Goal: Obtain resource: Download file/media

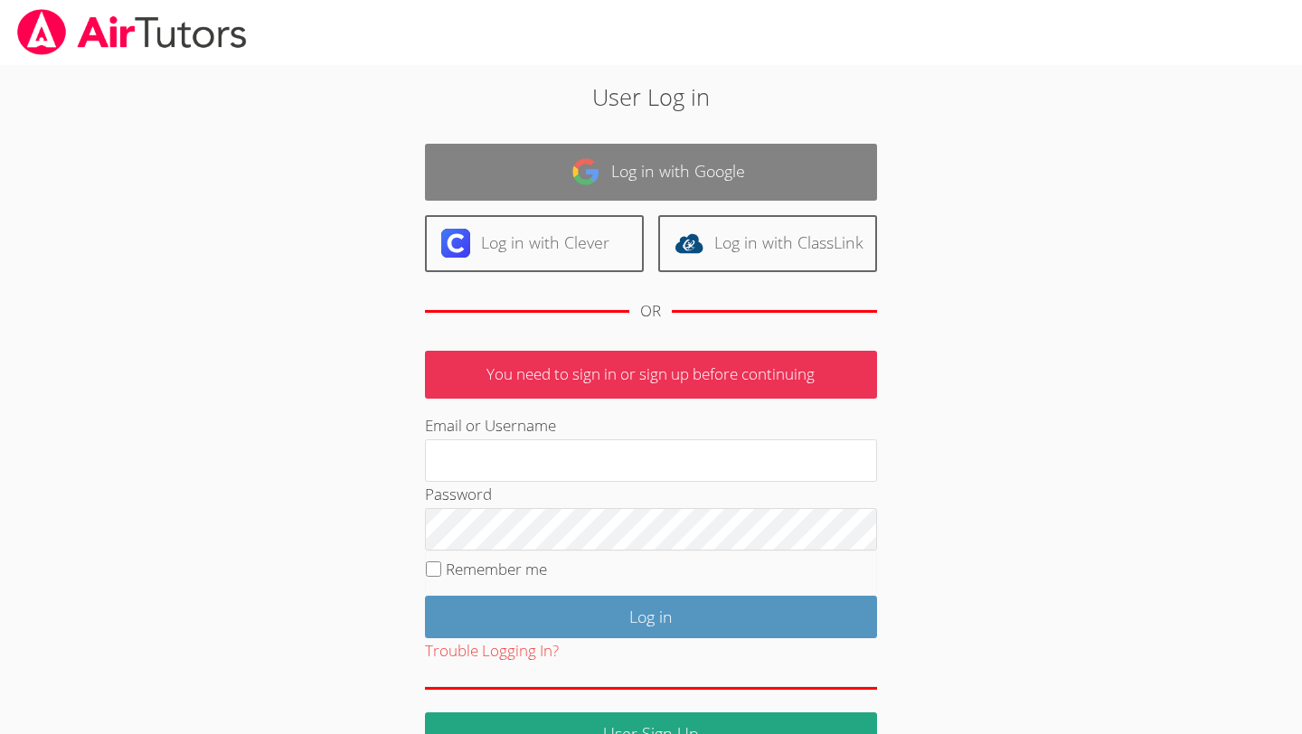
click at [633, 171] on link "Log in with Google" at bounding box center [651, 172] width 452 height 57
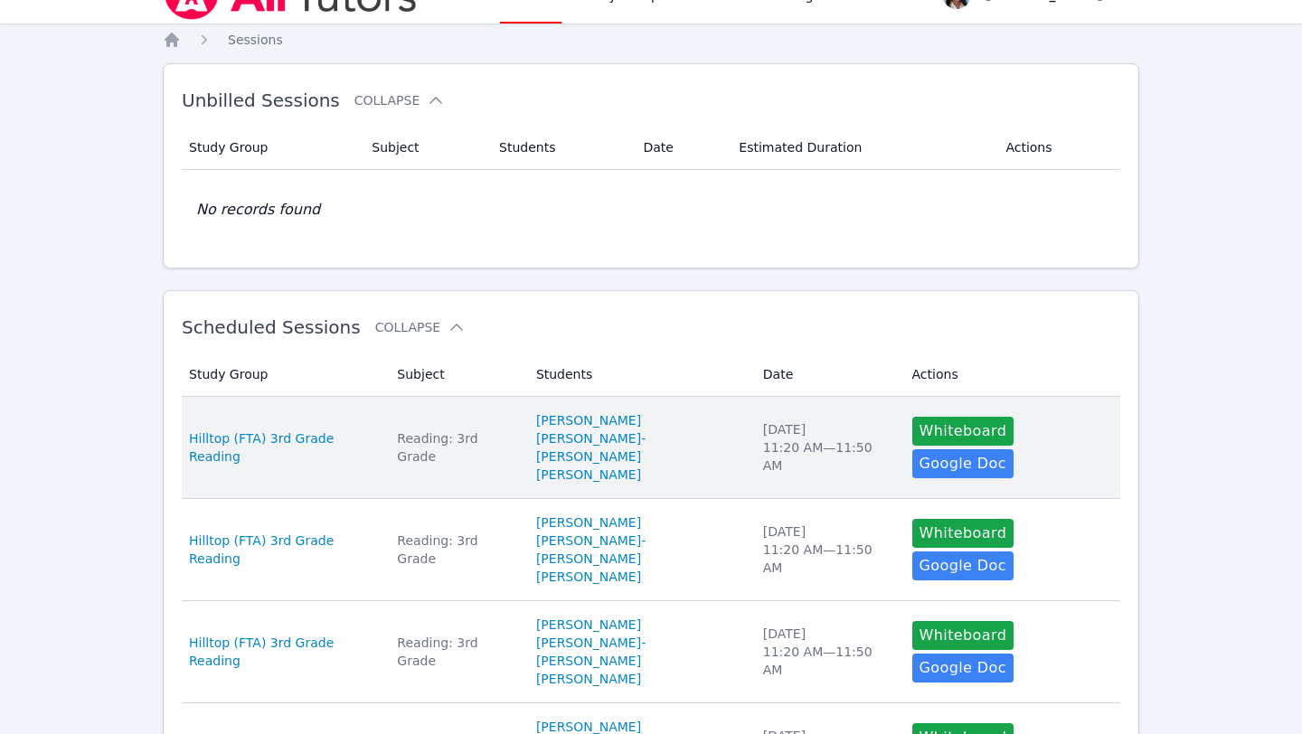
scroll to position [38, 0]
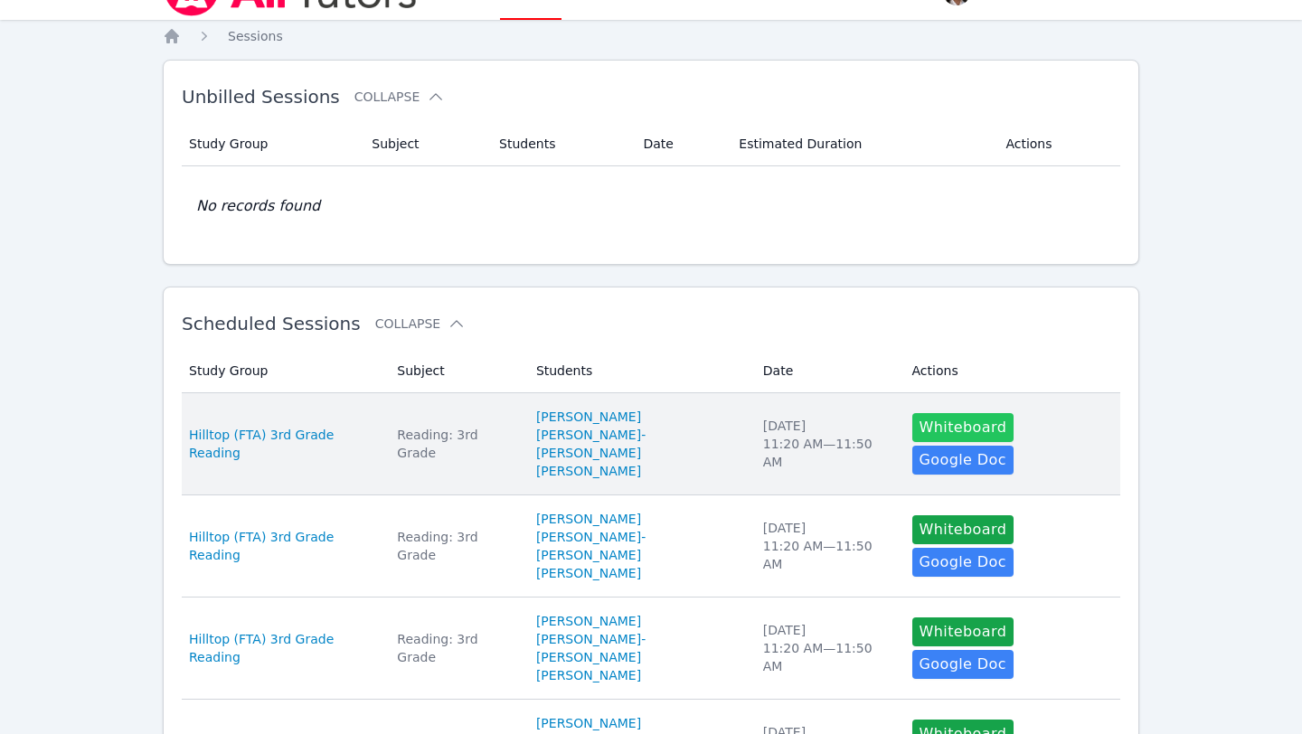
click at [939, 439] on button "Whiteboard" at bounding box center [963, 427] width 102 height 29
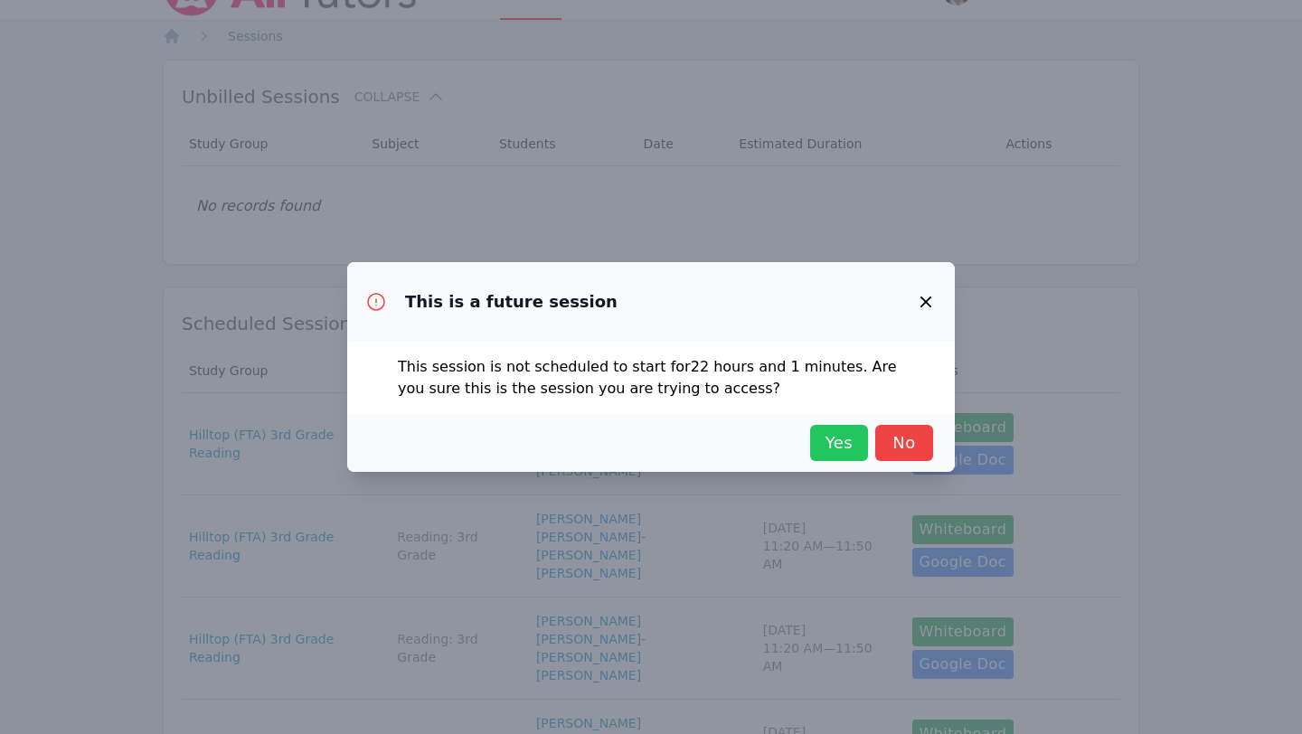
click at [843, 451] on span "Yes" at bounding box center [839, 442] width 40 height 25
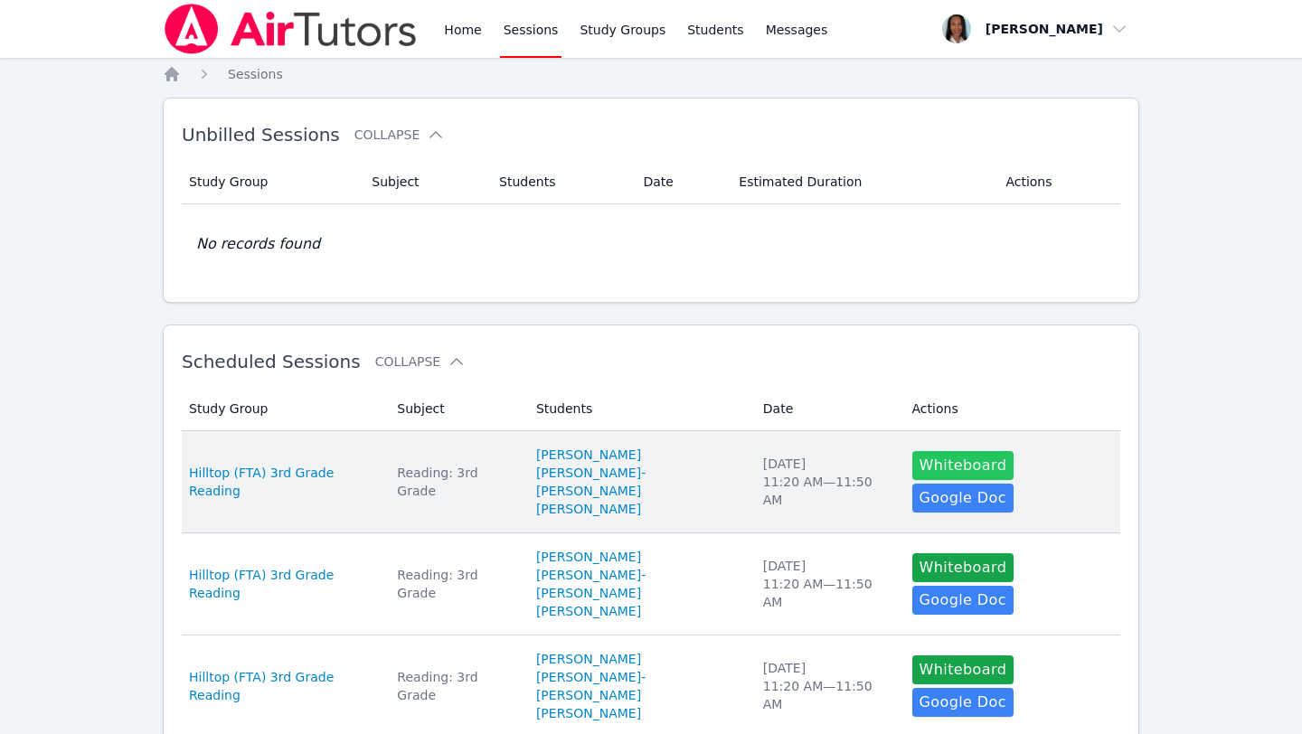
click at [928, 478] on button "Whiteboard" at bounding box center [963, 465] width 102 height 29
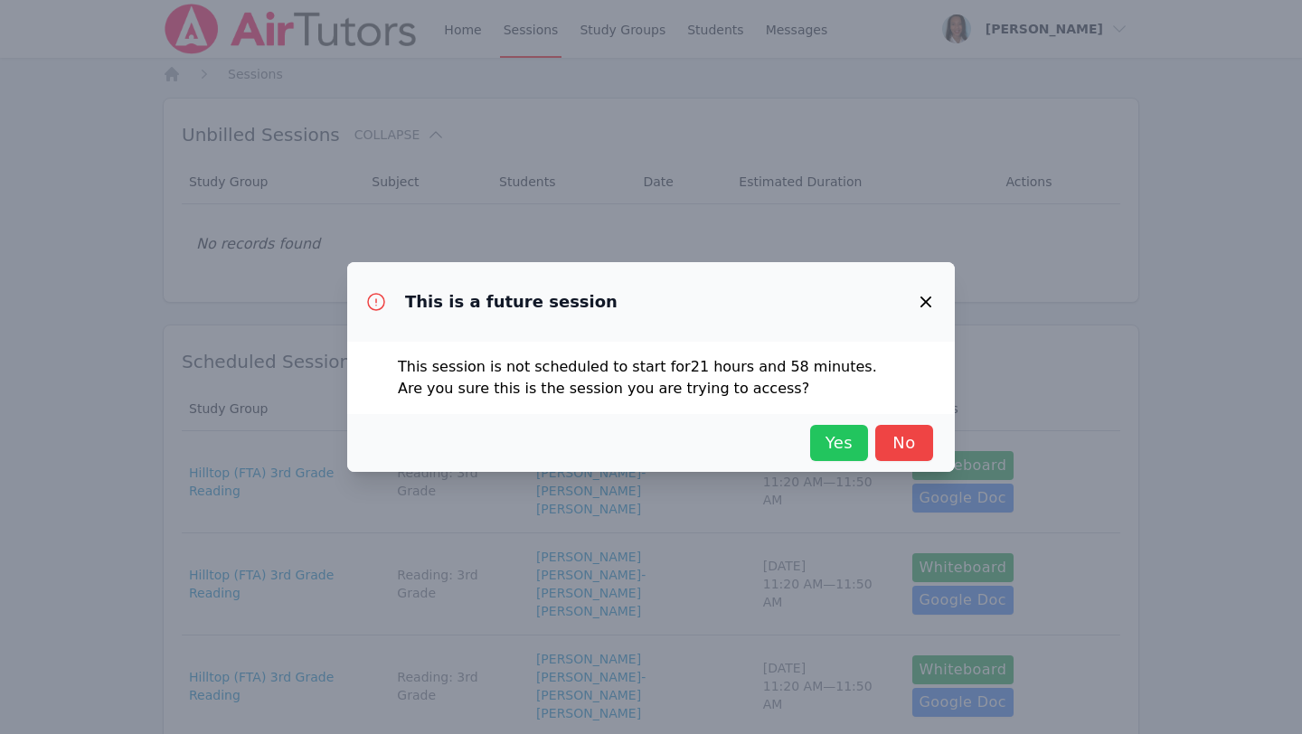
click at [855, 454] on span "Yes" at bounding box center [839, 442] width 40 height 25
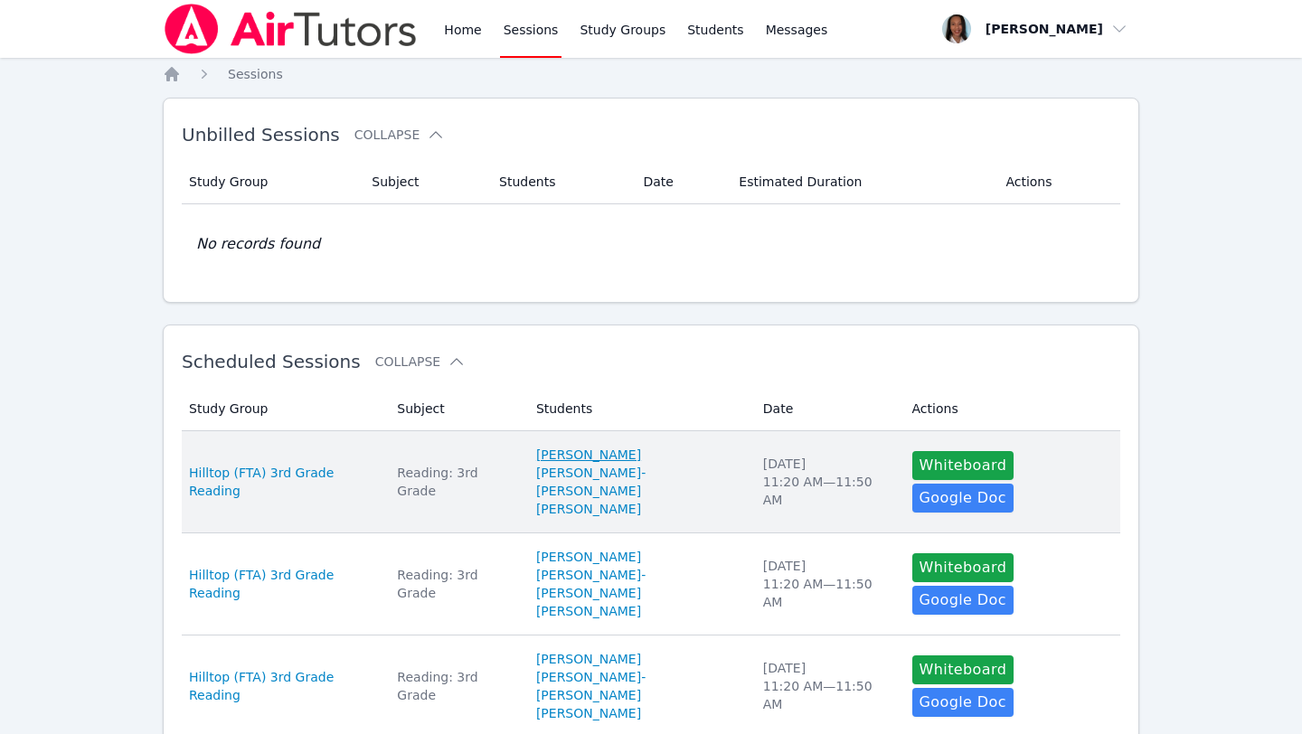
click at [609, 456] on link "[PERSON_NAME]" at bounding box center [588, 455] width 105 height 18
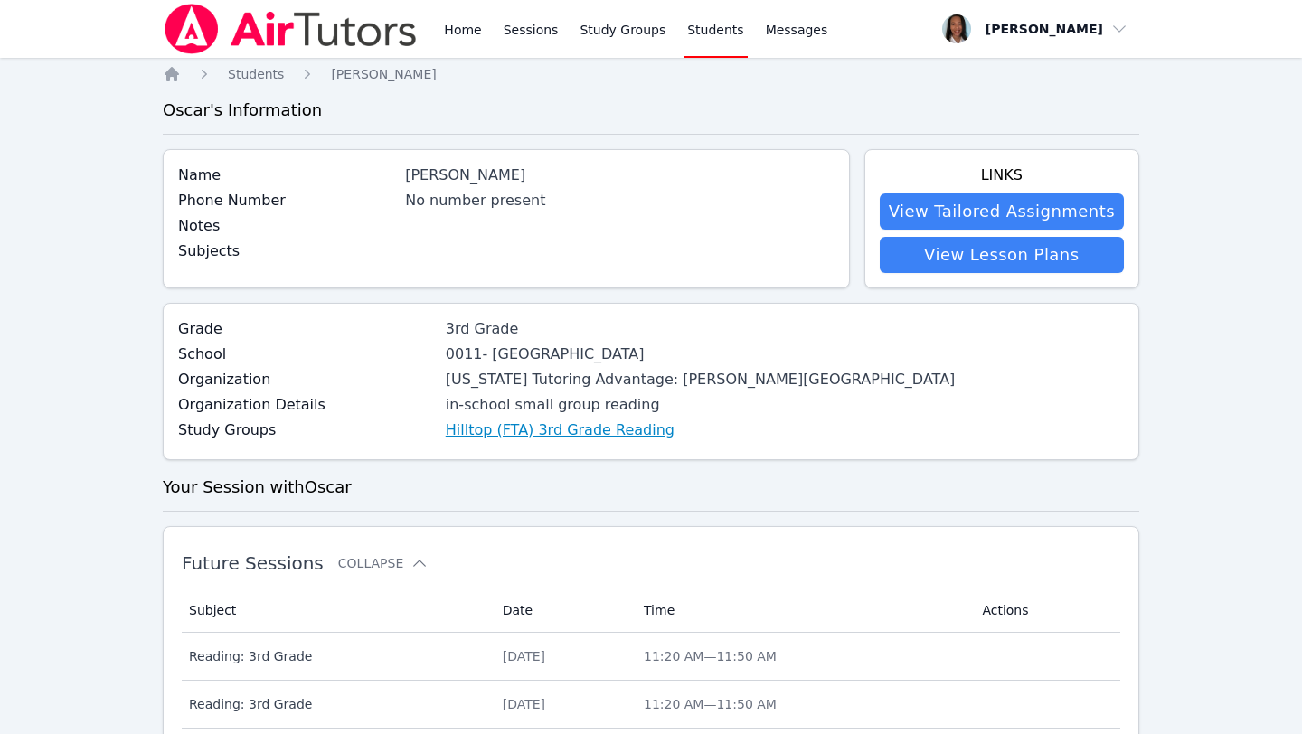
click at [446, 432] on link "Hilltop (FTA) 3rd Grade Reading" at bounding box center [560, 430] width 229 height 22
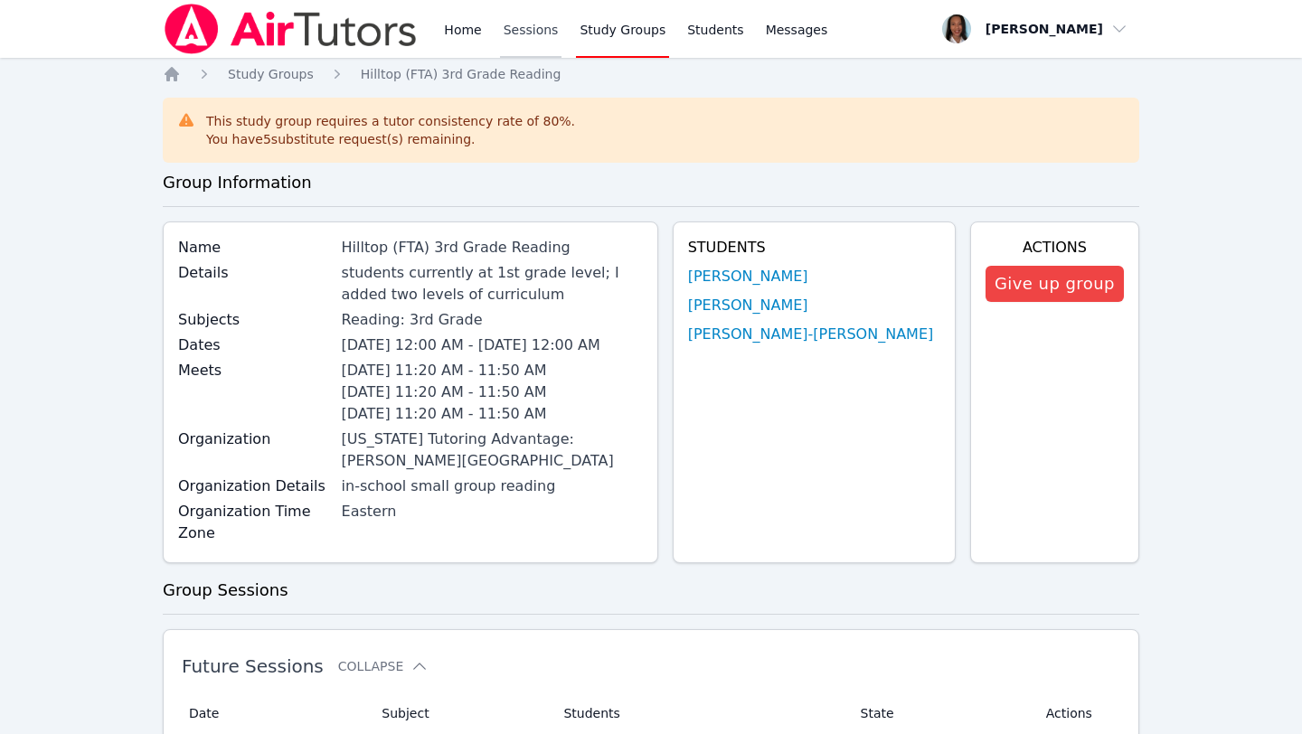
click at [518, 29] on link "Sessions" at bounding box center [531, 29] width 62 height 58
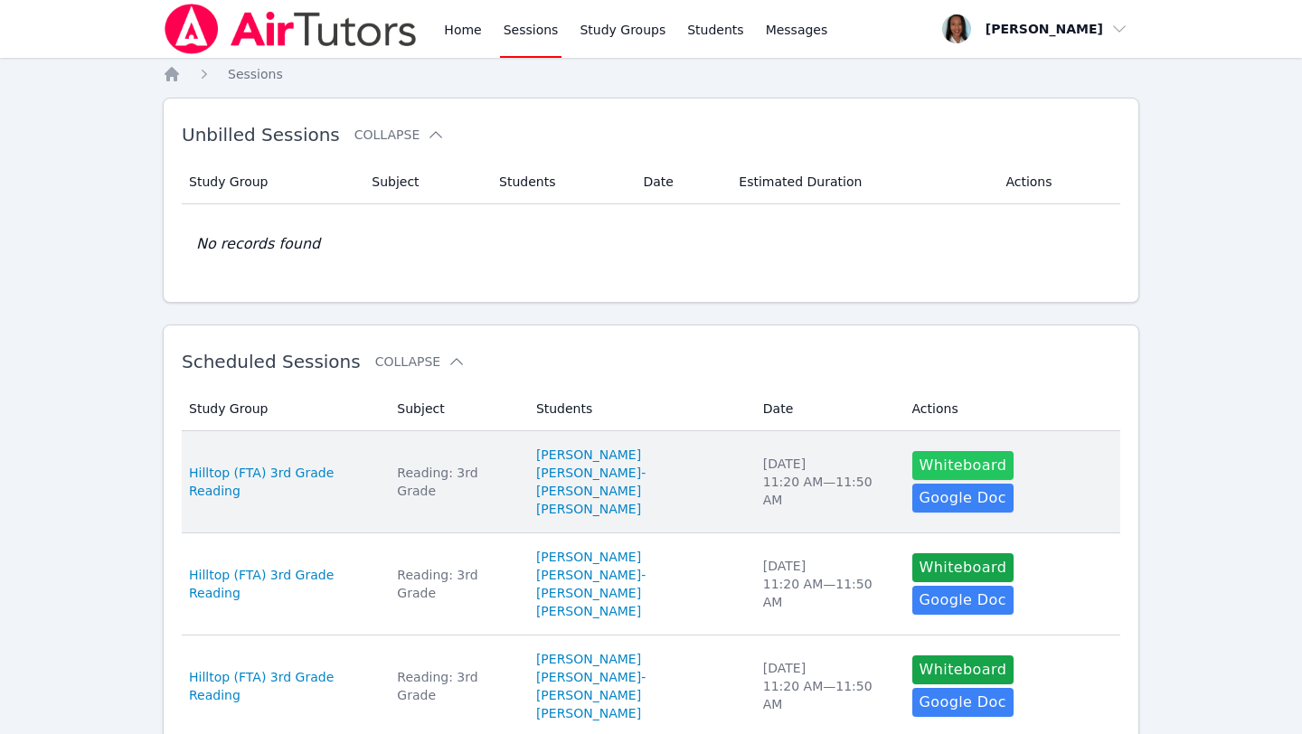
click at [960, 465] on button "Whiteboard" at bounding box center [963, 465] width 102 height 29
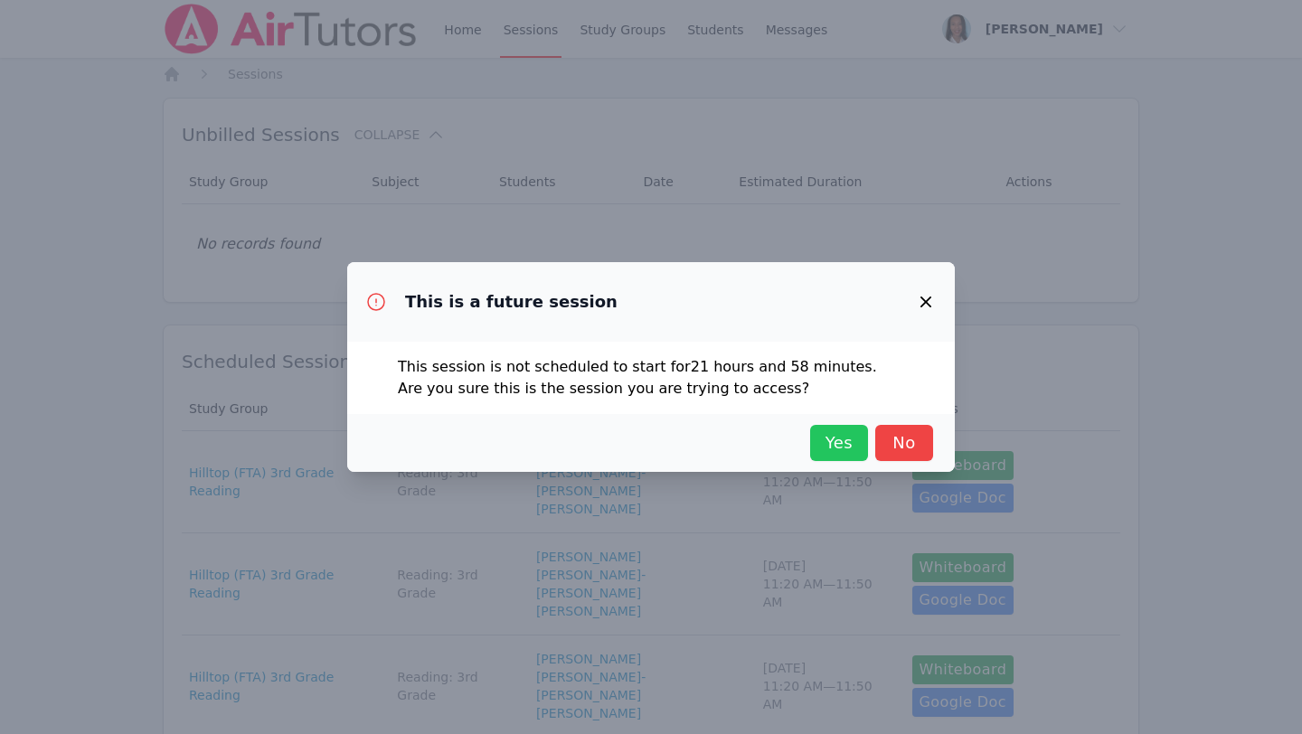
click at [863, 457] on button "Yes" at bounding box center [839, 443] width 58 height 36
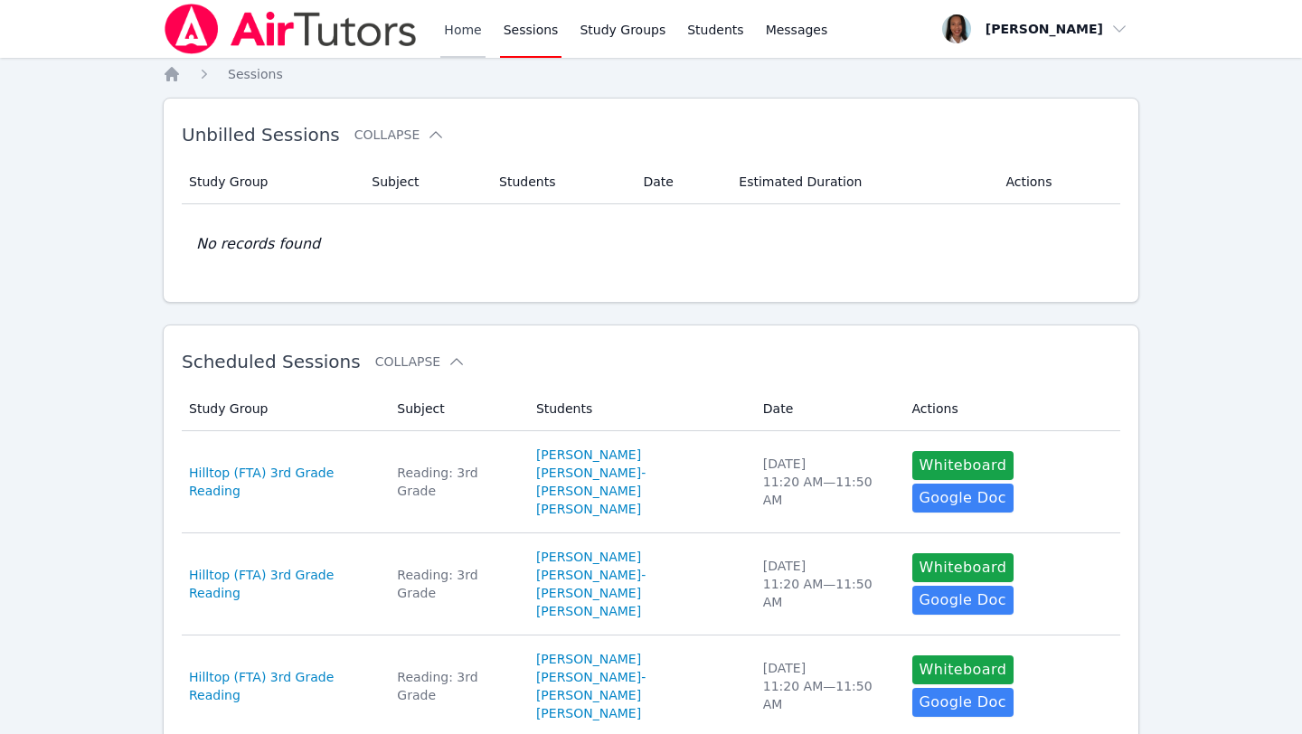
click at [462, 29] on link "Home" at bounding box center [462, 29] width 44 height 58
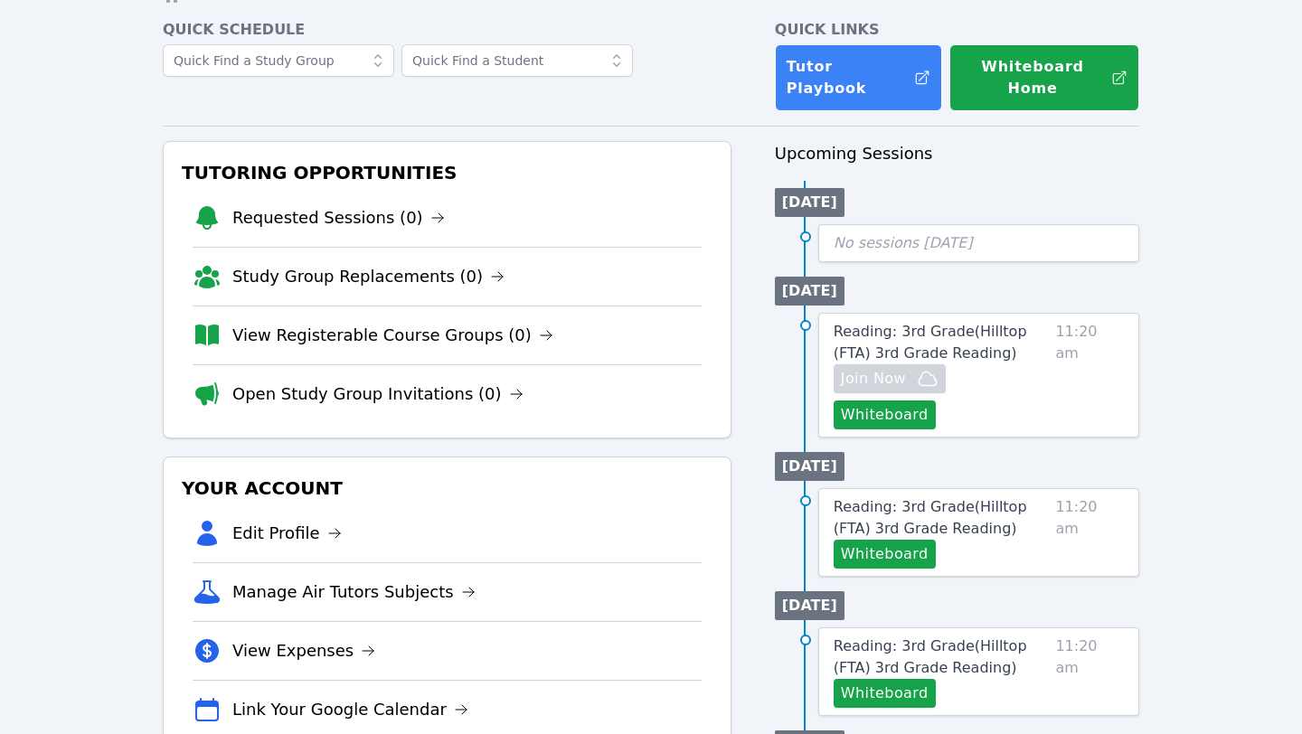
scroll to position [88, 0]
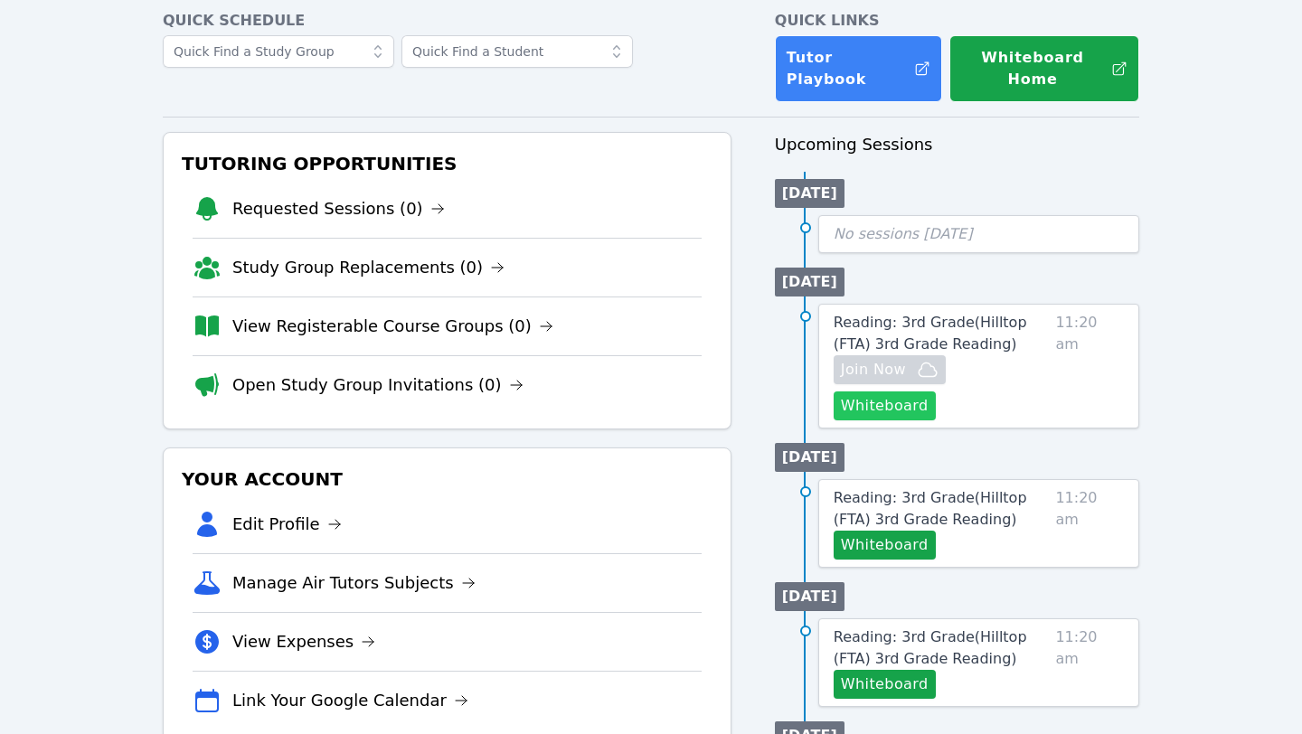
click at [935, 391] on button "Whiteboard" at bounding box center [884, 405] width 102 height 29
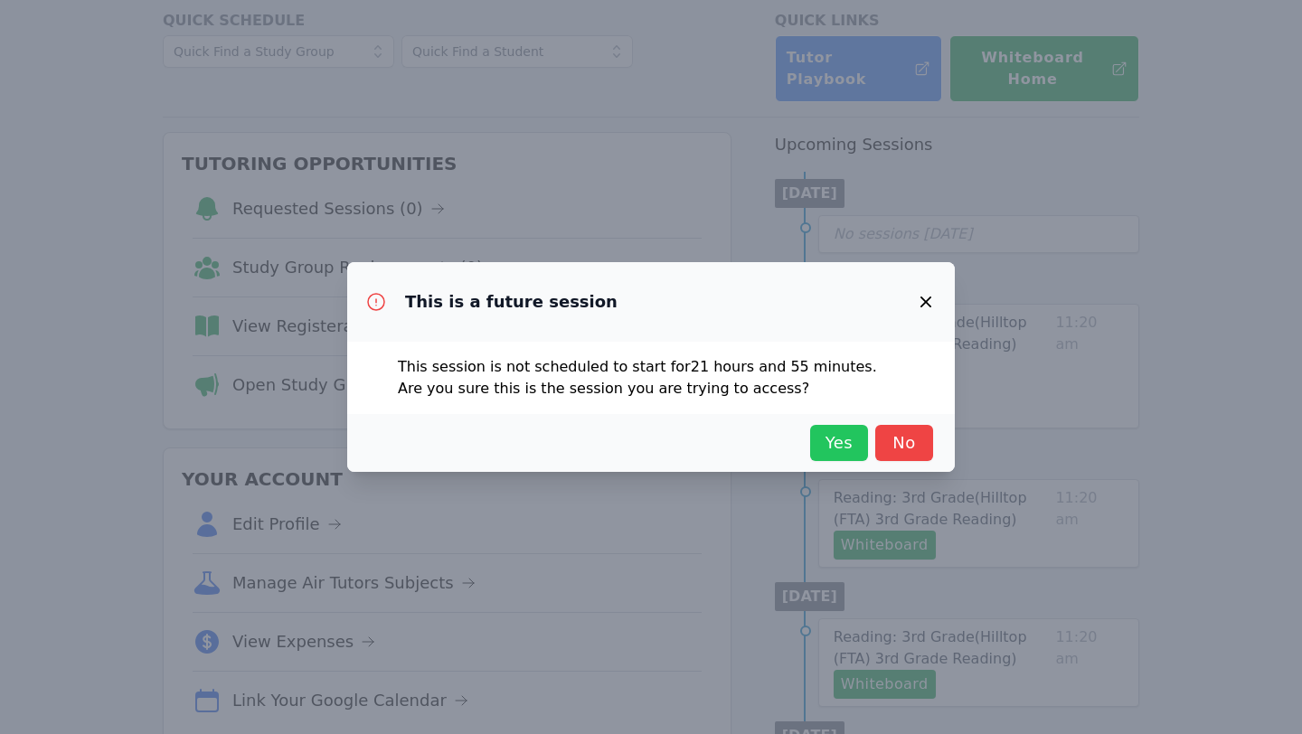
click at [842, 437] on span "Yes" at bounding box center [839, 442] width 40 height 25
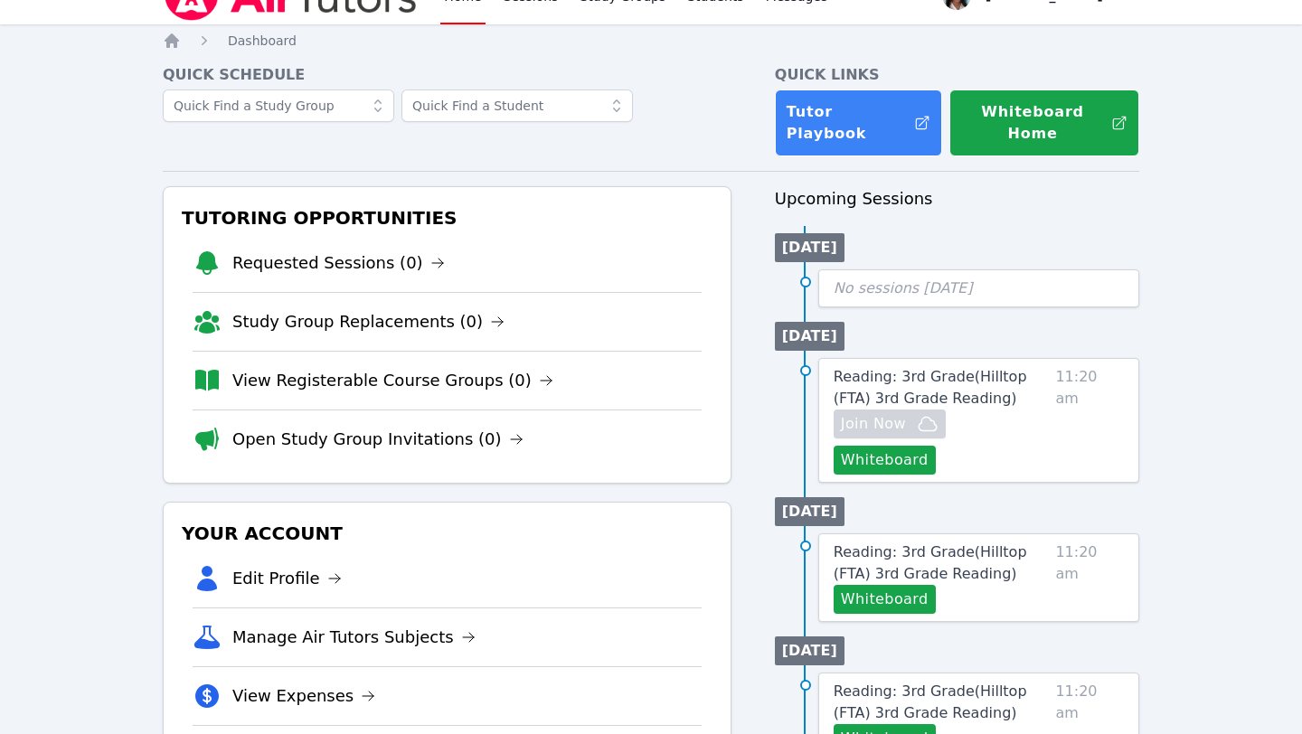
scroll to position [25, 0]
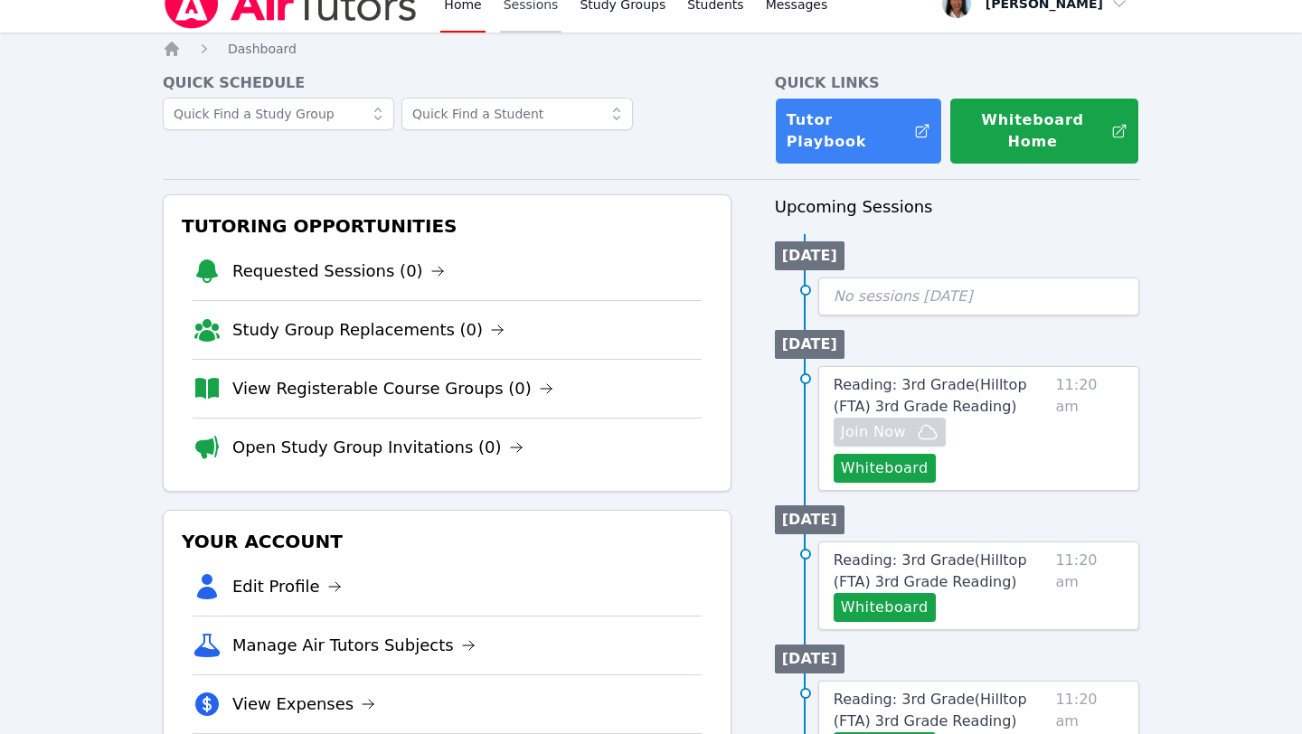
click at [519, 20] on link "Sessions" at bounding box center [531, 4] width 62 height 58
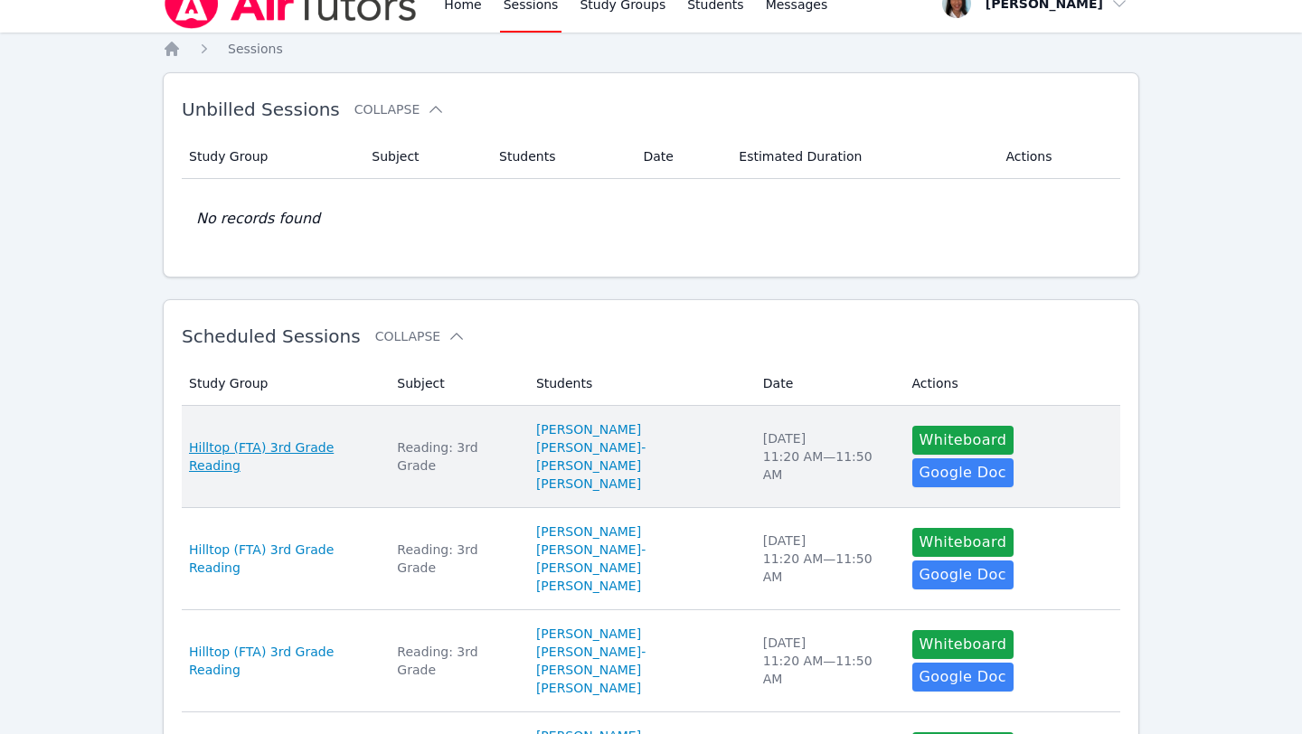
click at [310, 447] on span "Hilltop (FTA) 3rd Grade Reading" at bounding box center [282, 456] width 186 height 36
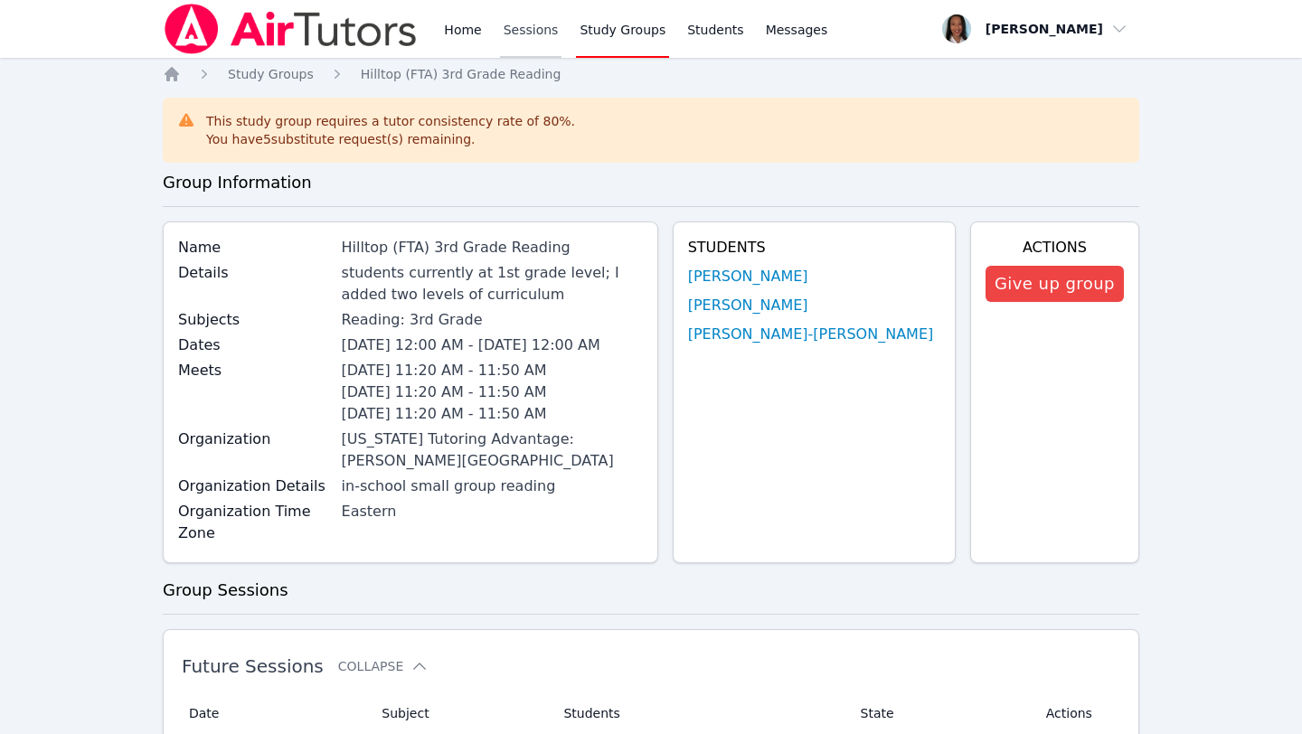
click at [517, 34] on link "Sessions" at bounding box center [531, 29] width 62 height 58
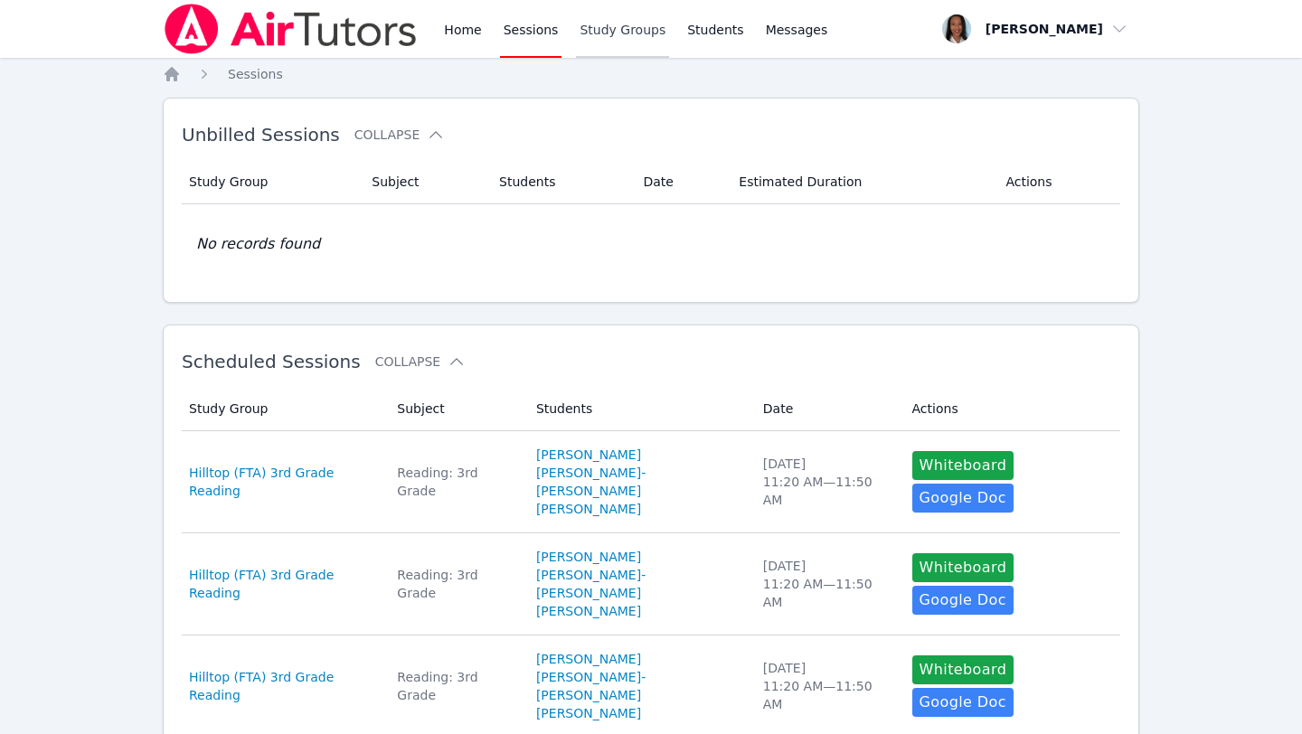
click at [597, 35] on link "Study Groups" at bounding box center [622, 29] width 93 height 58
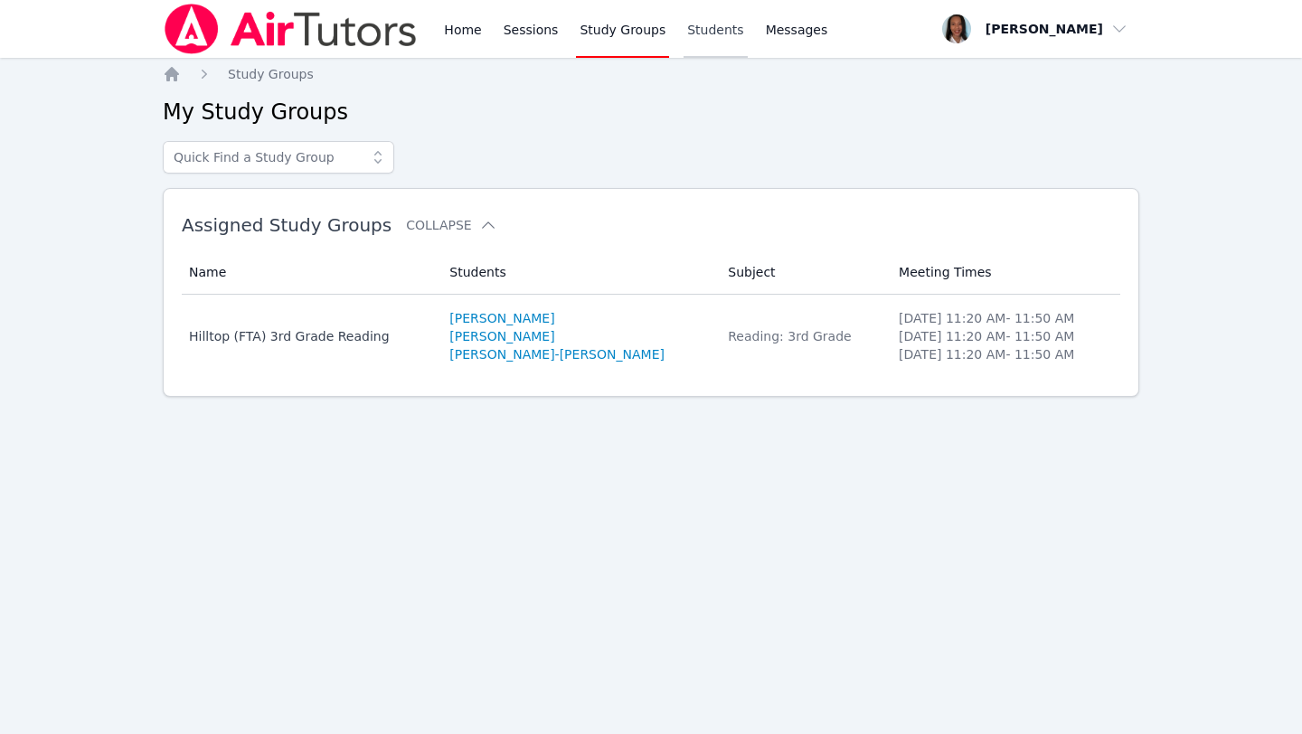
click at [697, 27] on link "Students" at bounding box center [714, 29] width 63 height 58
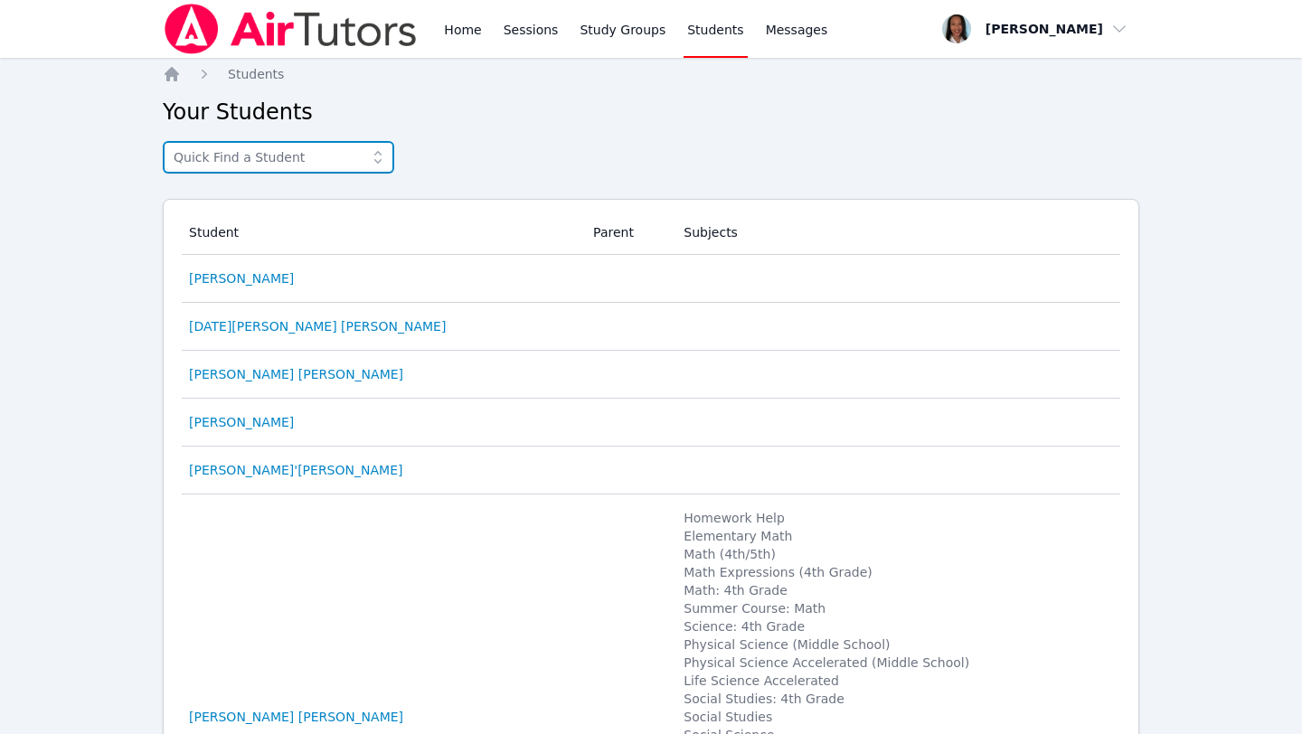
click at [333, 154] on input "text" at bounding box center [278, 157] width 231 height 33
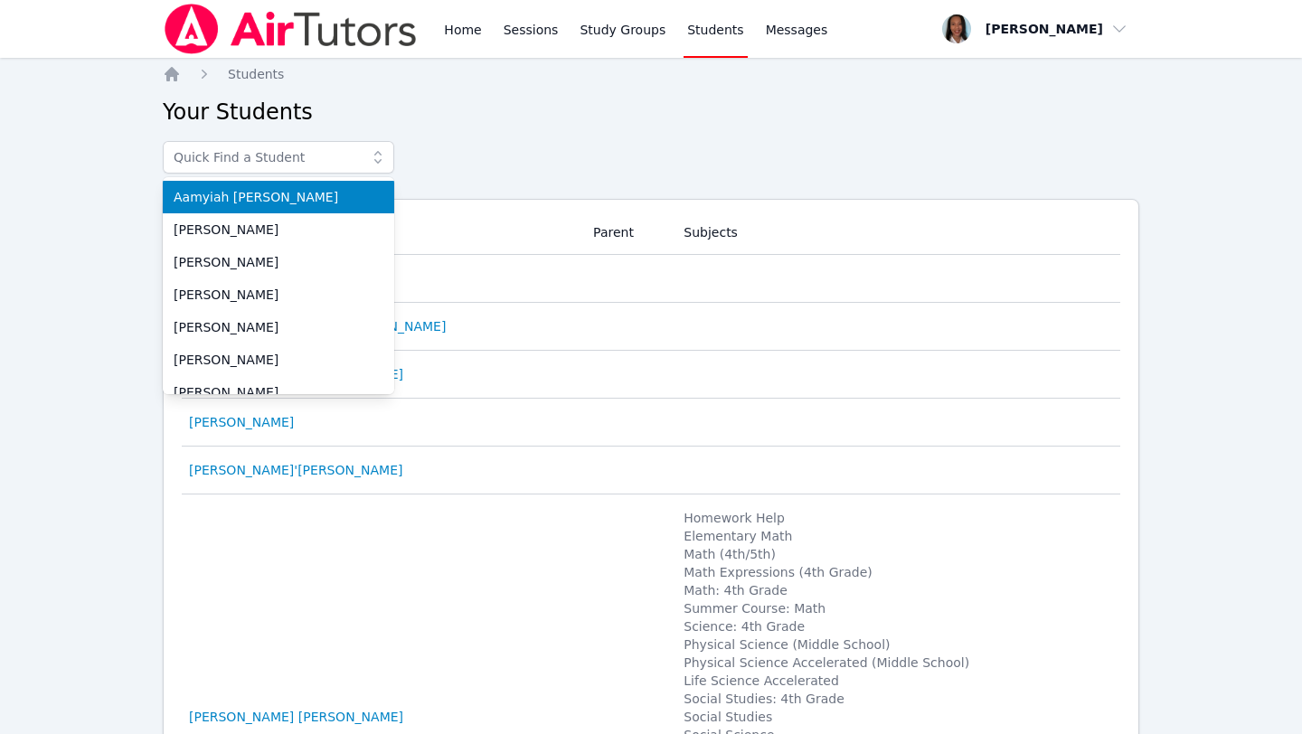
click at [503, 143] on div "Aamyiah Mendoza ADALYN PEREZ-REGALADO Adam Turgeman Adrian Gallegos jaquez Adri…" at bounding box center [651, 162] width 976 height 43
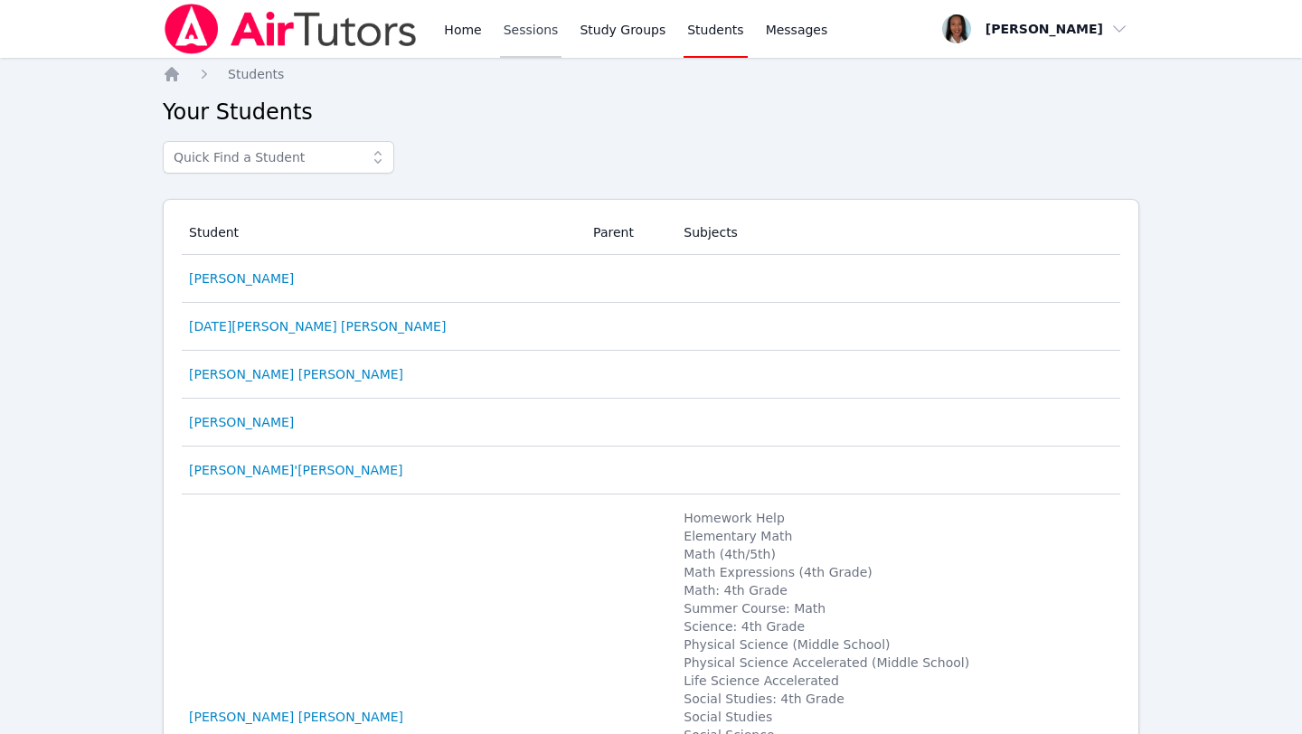
click at [536, 30] on link "Sessions" at bounding box center [531, 29] width 62 height 58
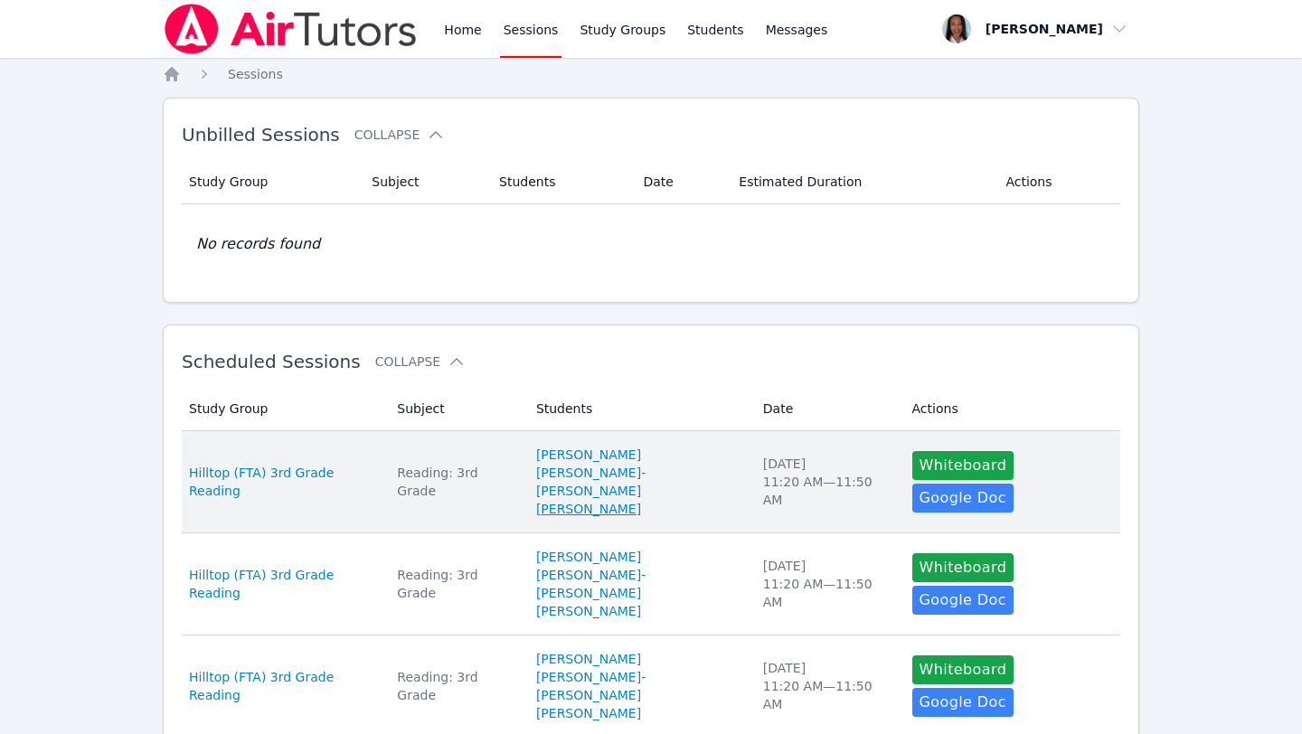
click at [607, 500] on link "[PERSON_NAME]" at bounding box center [588, 509] width 105 height 18
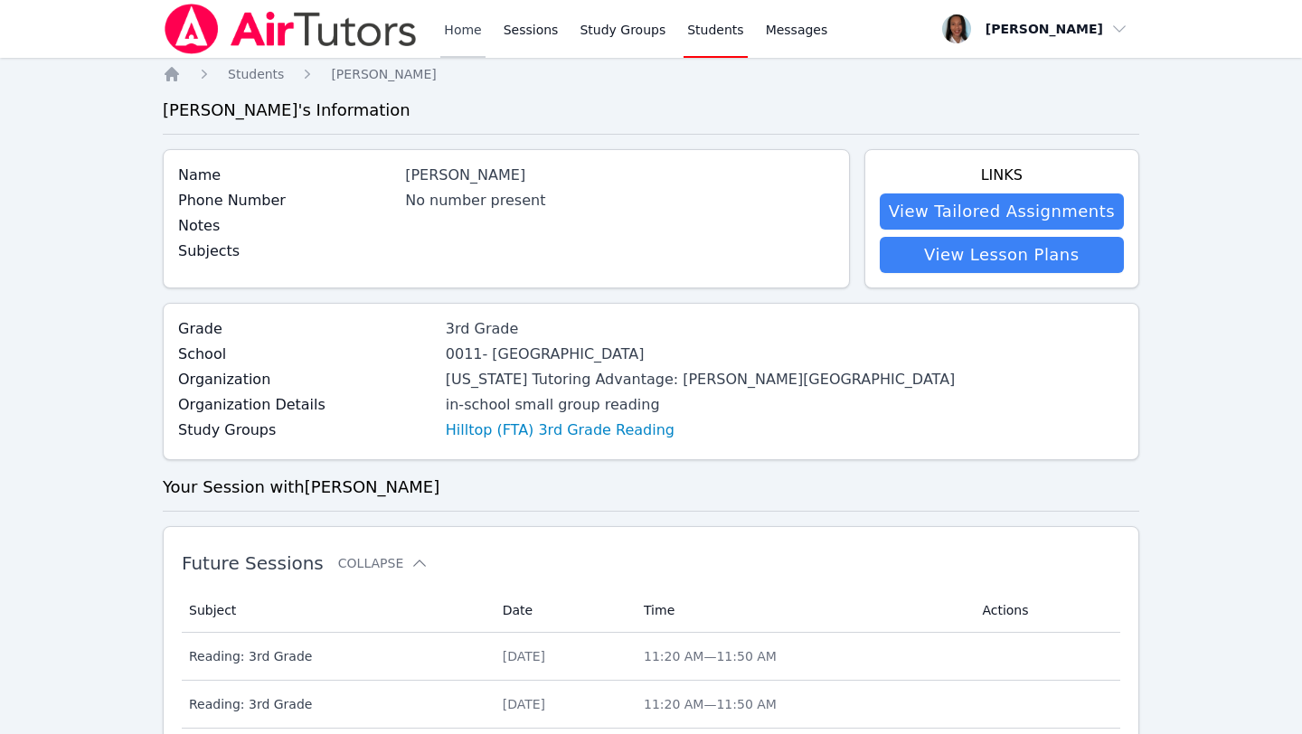
click at [460, 32] on link "Home" at bounding box center [462, 29] width 44 height 58
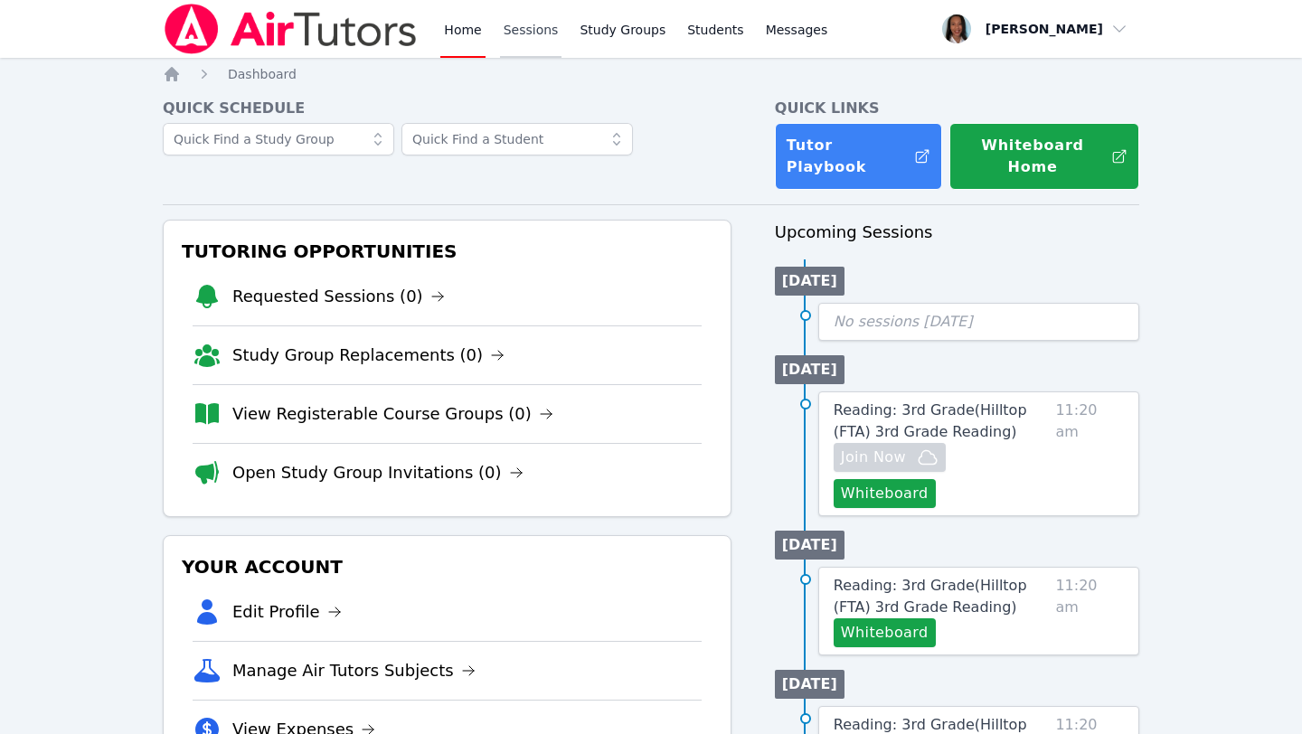
click at [517, 26] on link "Sessions" at bounding box center [531, 29] width 62 height 58
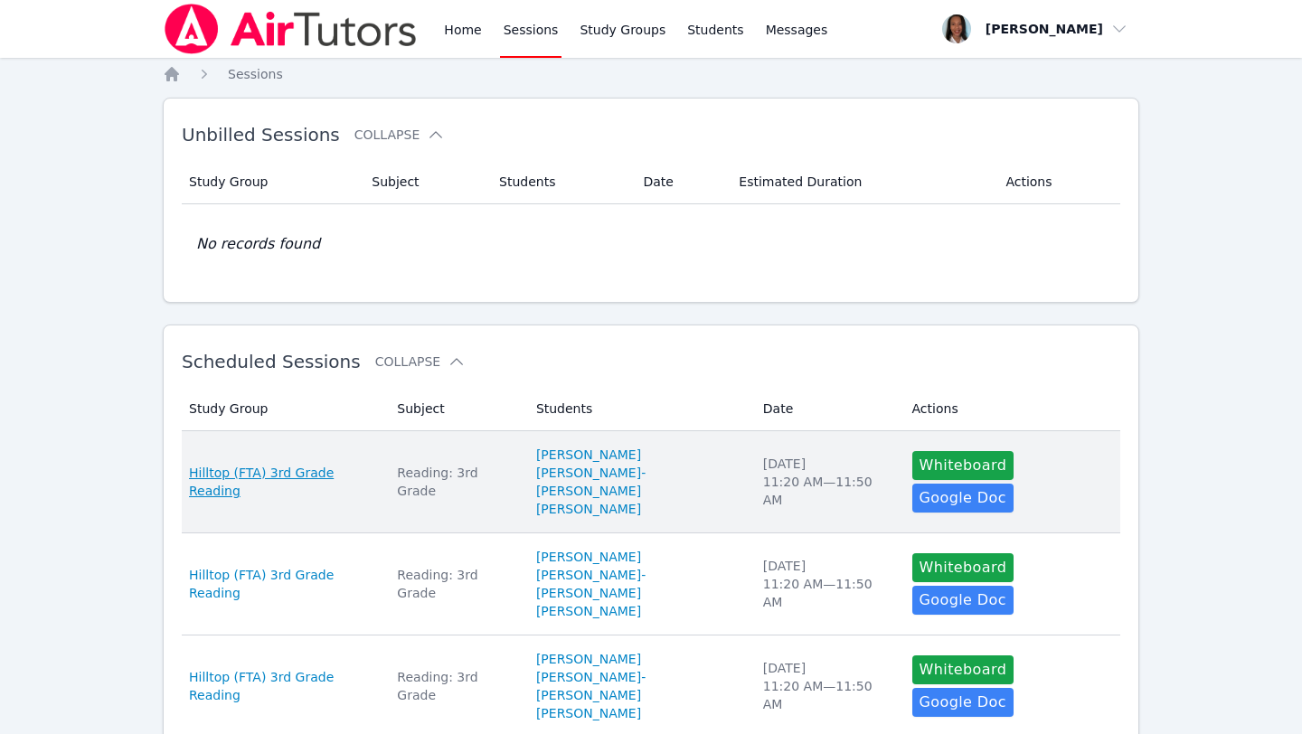
click at [318, 471] on span "Hilltop (FTA) 3rd Grade Reading" at bounding box center [282, 482] width 186 height 36
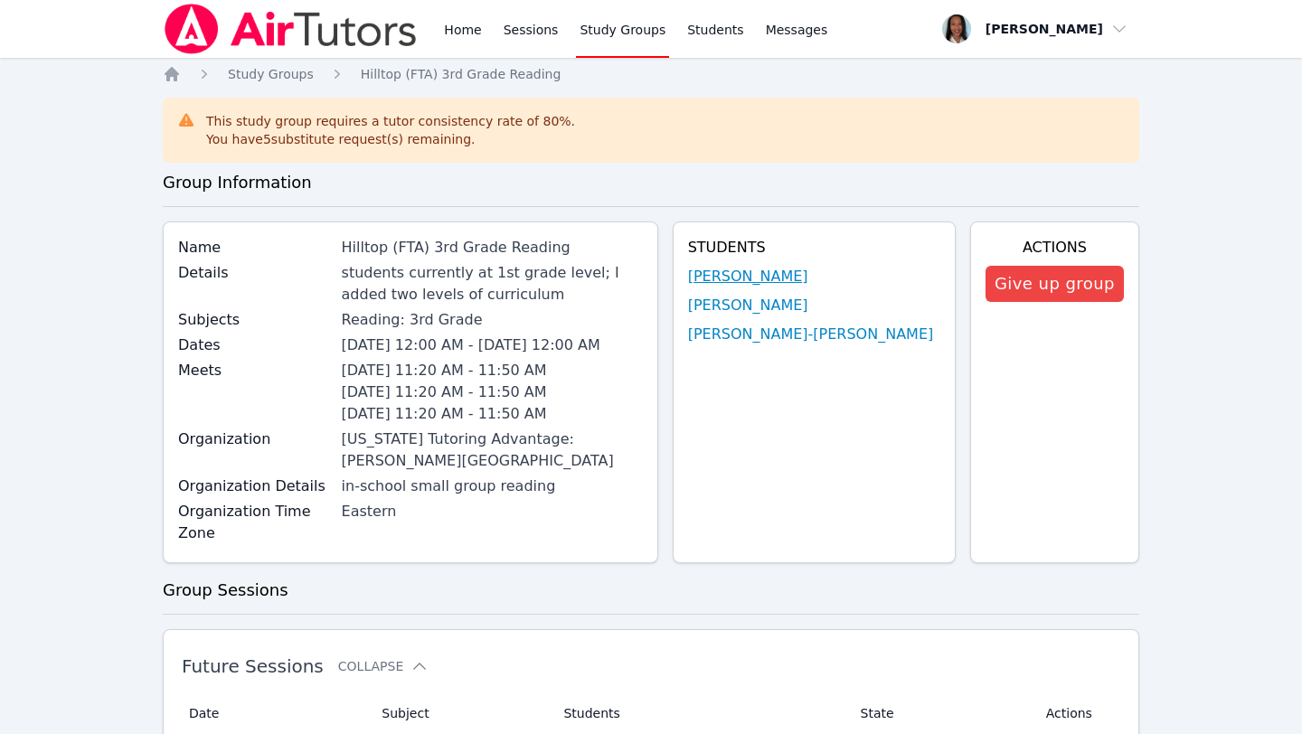
click at [745, 277] on link "[PERSON_NAME]" at bounding box center [748, 277] width 120 height 22
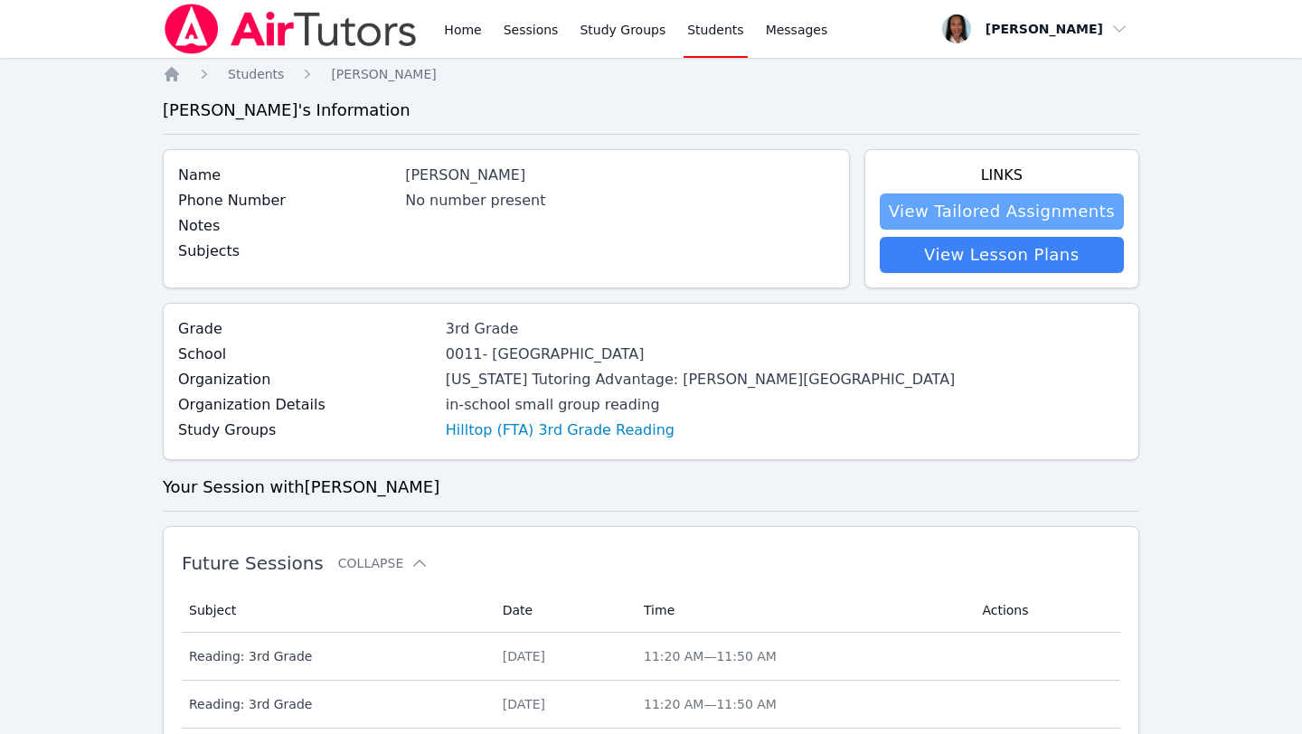
click at [932, 217] on link "View Tailored Assignments" at bounding box center [1001, 211] width 244 height 36
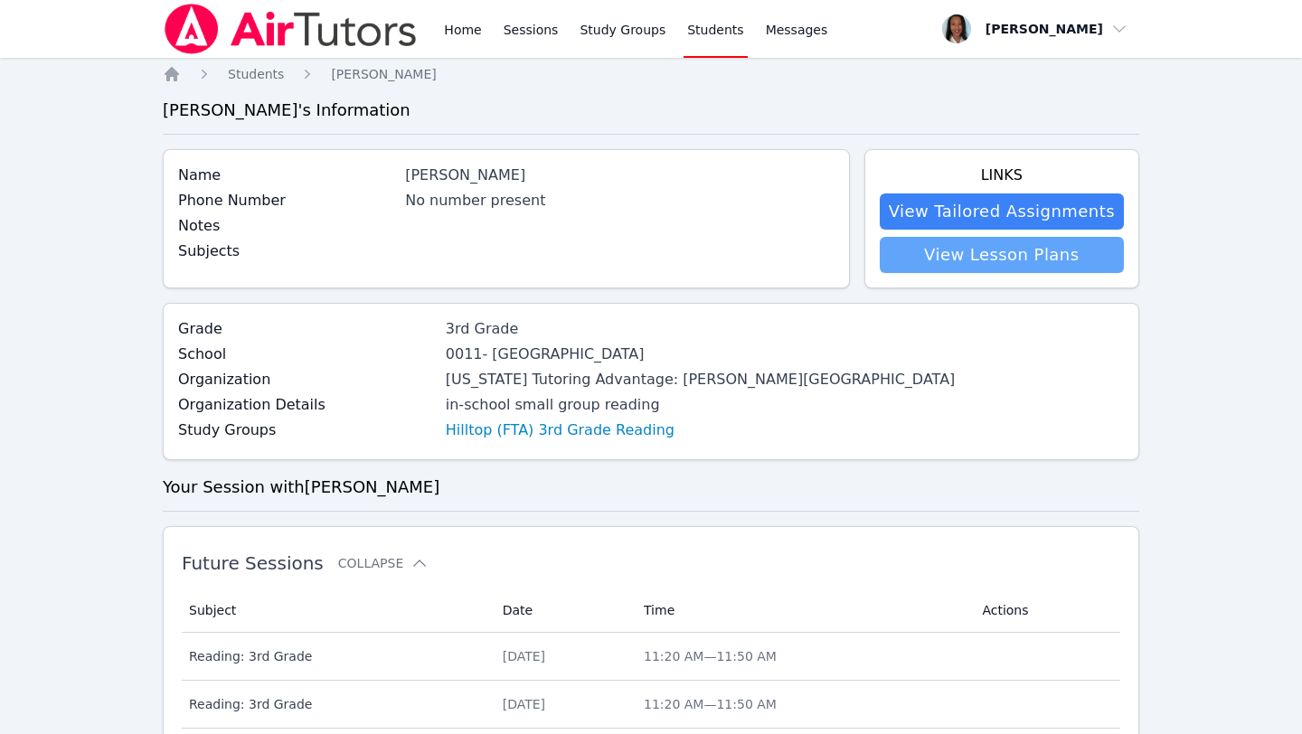
click at [969, 267] on link "View Lesson Plans" at bounding box center [1001, 255] width 244 height 36
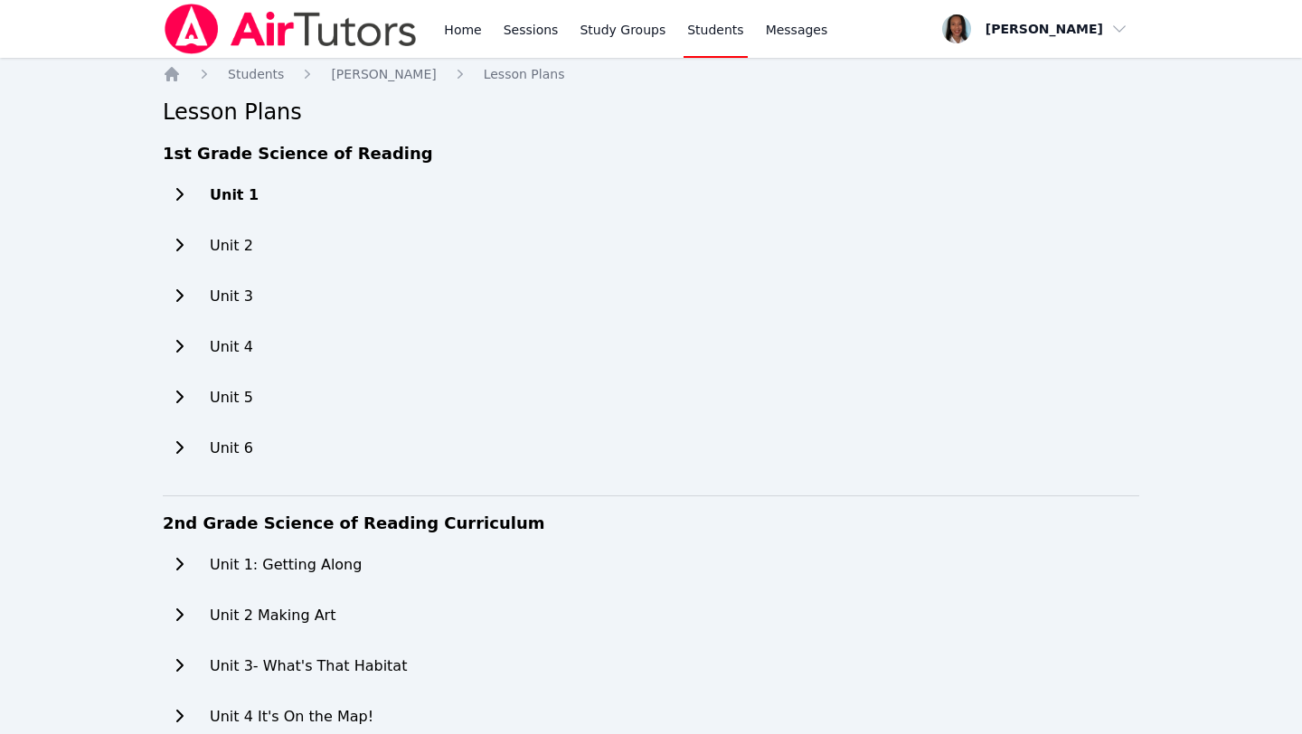
click at [233, 195] on h2 "Unit 1" at bounding box center [234, 195] width 49 height 22
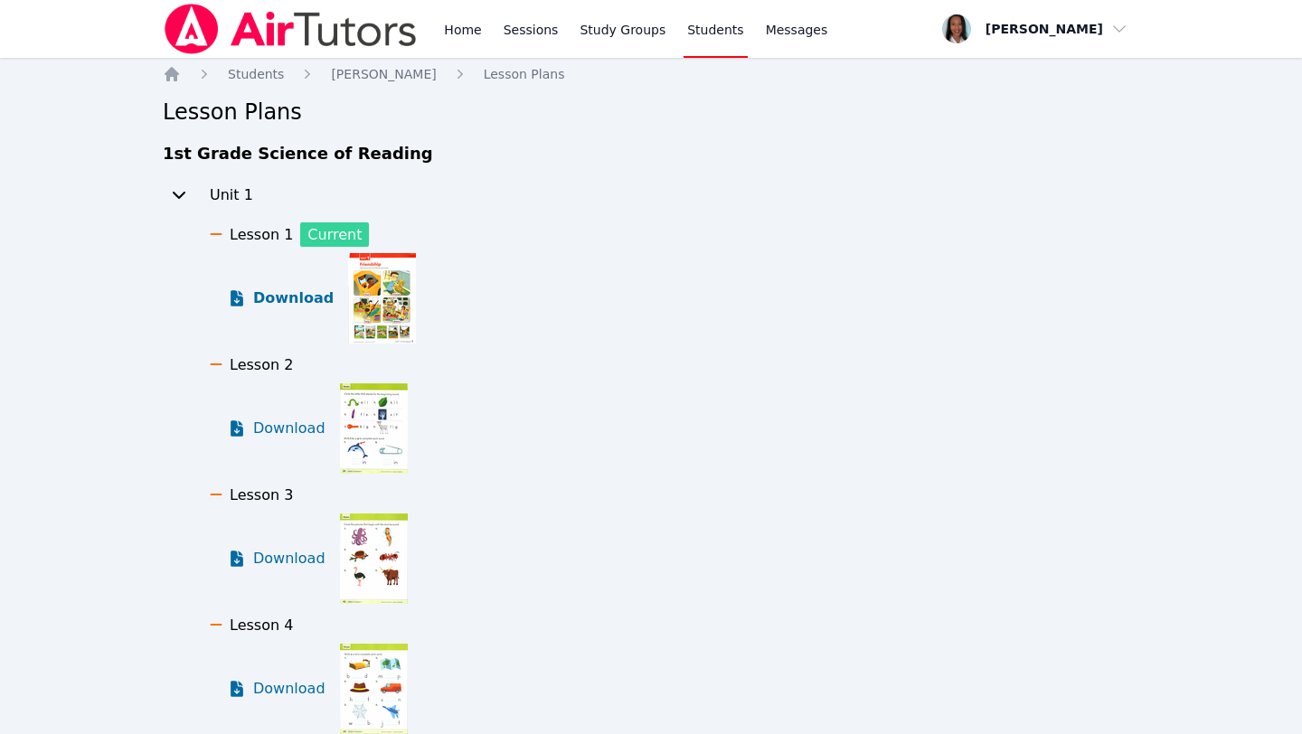
click at [268, 298] on span "Download" at bounding box center [293, 298] width 80 height 22
